Goal: Book appointment/travel/reservation

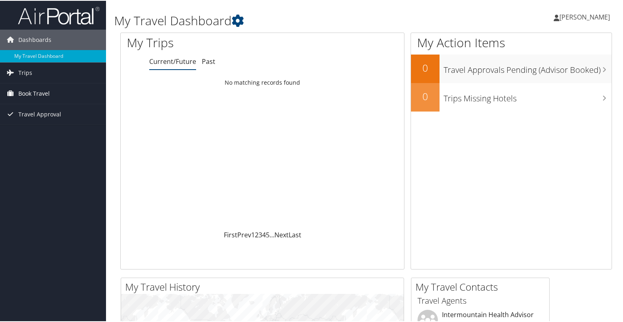
click at [42, 97] on span "Book Travel" at bounding box center [33, 93] width 31 height 20
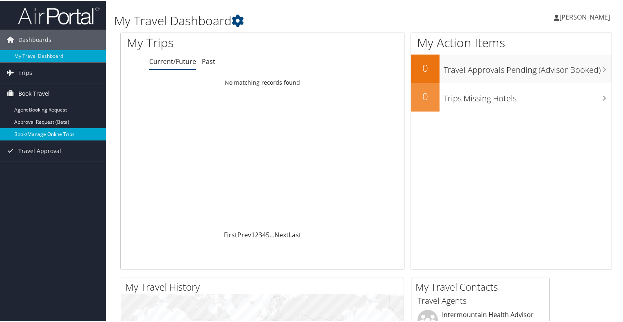
click at [51, 133] on link "Book/Manage Online Trips" at bounding box center [53, 134] width 106 height 12
click at [588, 14] on span "[PERSON_NAME]" at bounding box center [584, 16] width 51 height 9
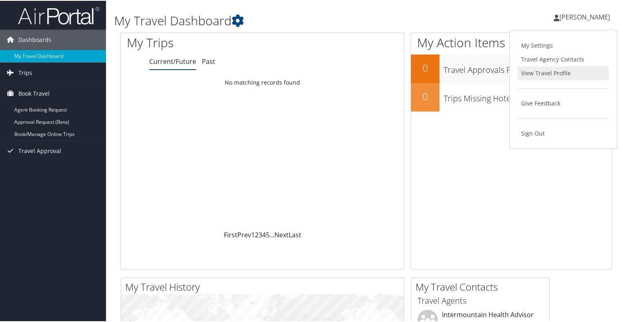
click at [549, 75] on link "View Travel Profile" at bounding box center [562, 73] width 91 height 14
